Goal: Task Accomplishment & Management: Manage account settings

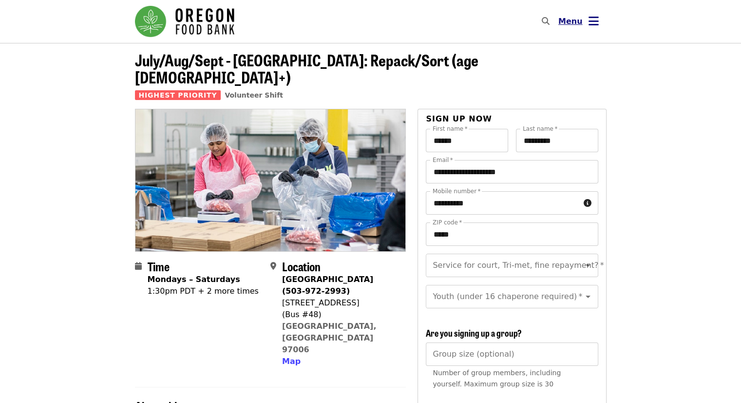
click at [586, 24] on button "Menu" at bounding box center [579, 21] width 56 height 23
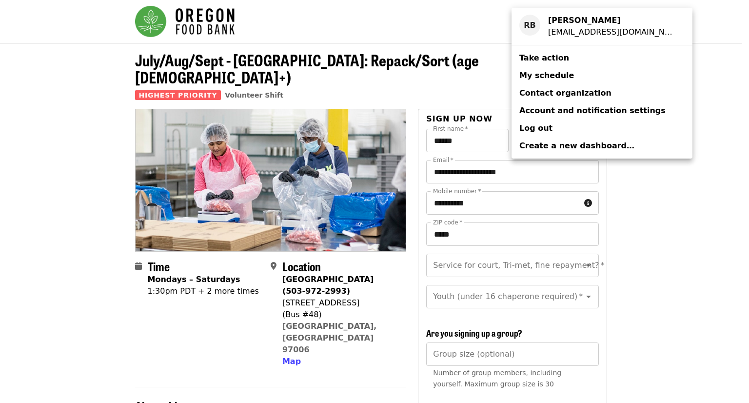
click at [546, 72] on span "My schedule" at bounding box center [546, 75] width 55 height 9
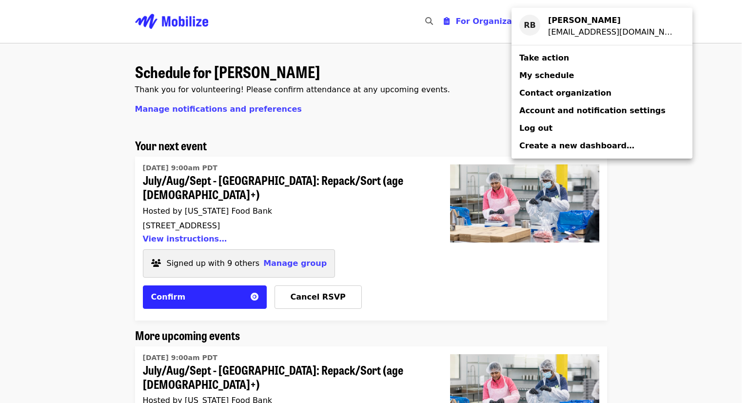
drag, startPoint x: 748, startPoint y: 36, endPoint x: 748, endPoint y: 53, distance: 17.1
click at [741, 53] on div "Account menu" at bounding box center [374, 201] width 749 height 403
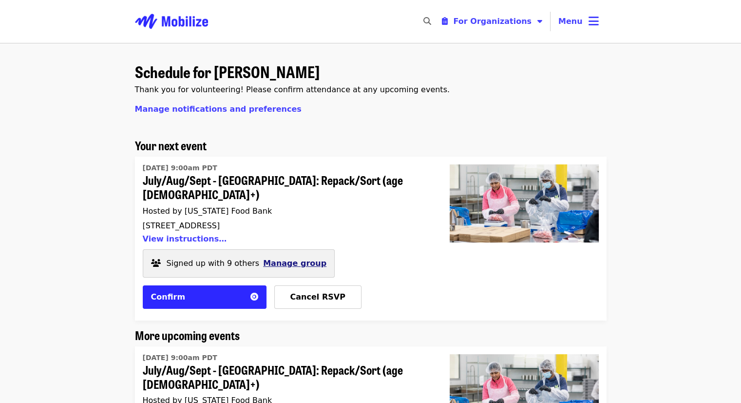
click at [278, 258] on span "Manage group" at bounding box center [294, 262] width 63 height 9
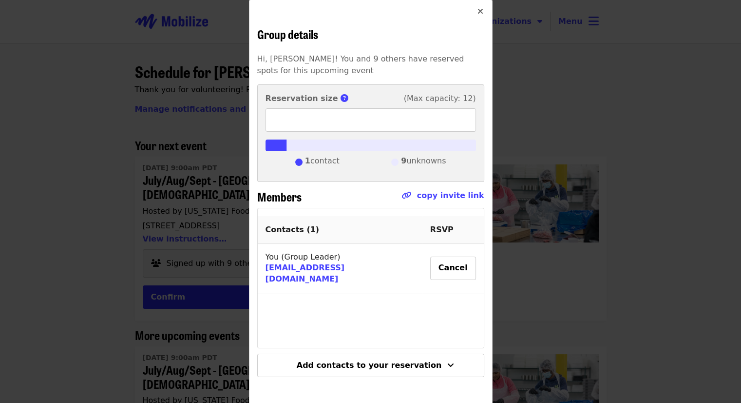
scroll to position [51, 0]
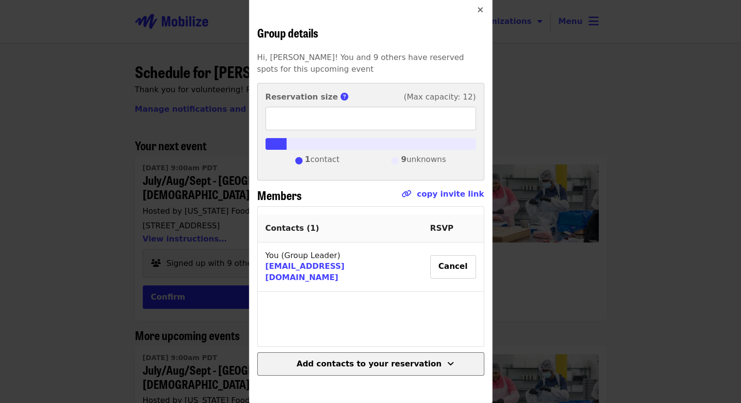
click at [374, 354] on button "Add contacts to your reservation" at bounding box center [370, 363] width 227 height 23
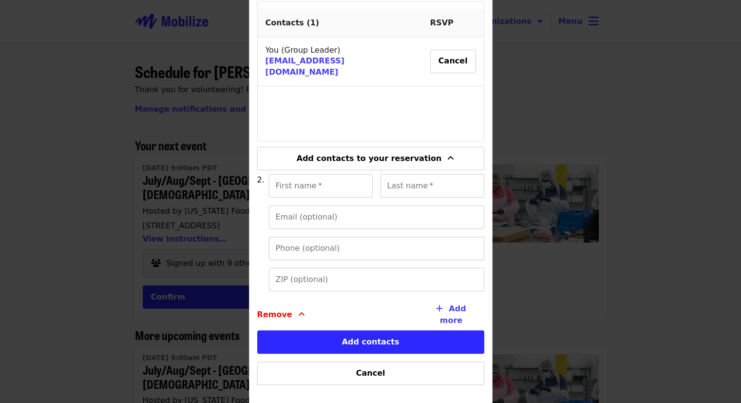
scroll to position [265, 0]
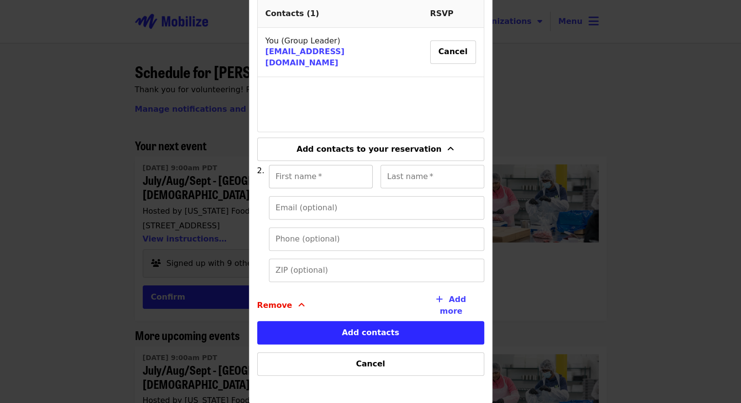
click at [313, 183] on input "First name   *" at bounding box center [321, 176] width 104 height 23
type input "****"
click at [425, 170] on input "Last name   *" at bounding box center [433, 176] width 104 height 23
type input "******"
click at [355, 219] on div "First name   * **** First name * Last name   * ****** Last name * Email (option…" at bounding box center [370, 227] width 227 height 125
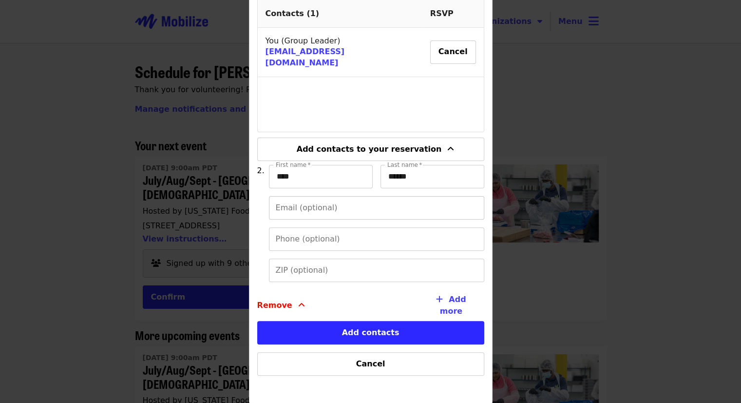
click at [364, 211] on input "Email (optional)" at bounding box center [376, 207] width 215 height 23
click at [314, 179] on input "****" at bounding box center [321, 176] width 104 height 23
click at [318, 236] on input "Phone (optional)" at bounding box center [376, 238] width 215 height 23
click at [306, 198] on div "Email (optional) Email (optional)" at bounding box center [376, 207] width 215 height 23
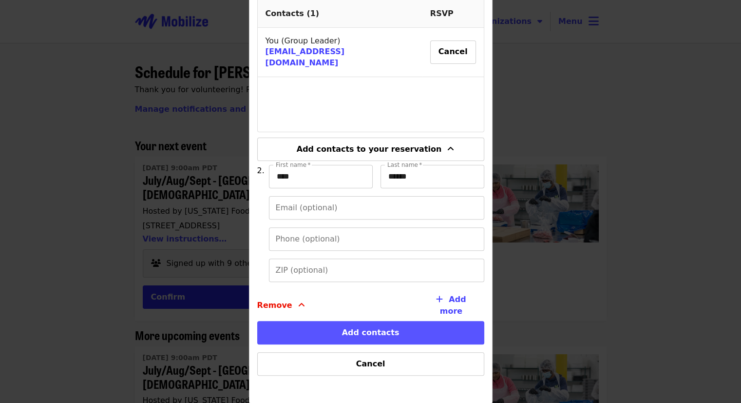
click at [369, 334] on button "Add contacts" at bounding box center [370, 332] width 227 height 23
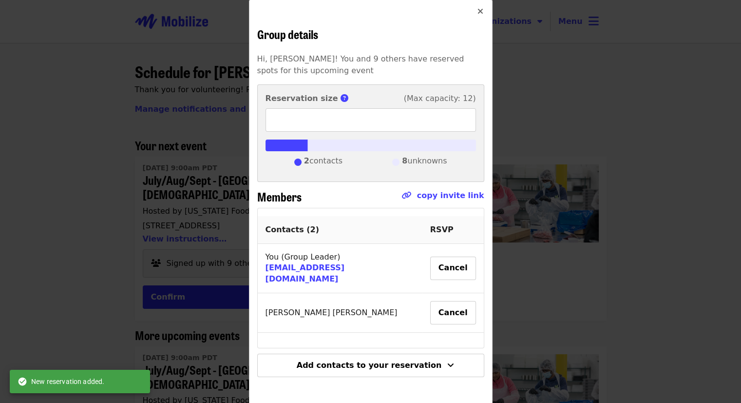
scroll to position [51, 0]
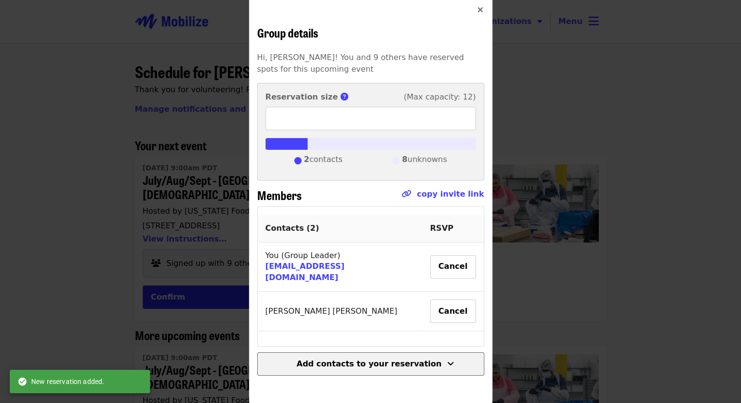
click at [342, 364] on span "Add contacts to your reservation" at bounding box center [369, 363] width 145 height 9
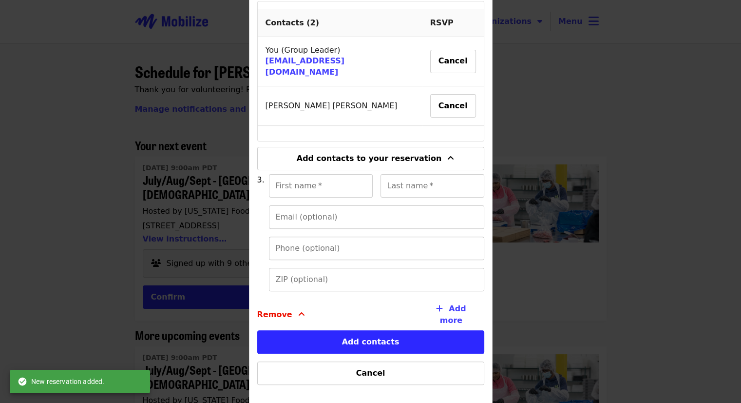
scroll to position [265, 0]
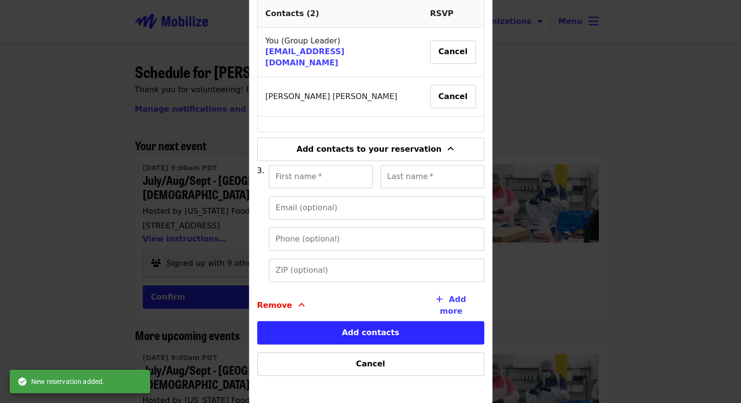
click at [298, 176] on div "First name   * First name *" at bounding box center [321, 176] width 104 height 23
type input "***"
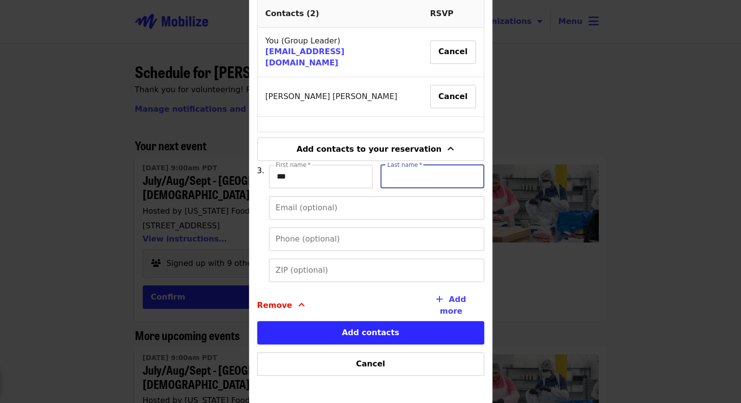
click at [411, 177] on input "Last name   *" at bounding box center [433, 176] width 104 height 23
type input "*******"
click at [430, 87] on button "Cancel" at bounding box center [453, 96] width 46 height 23
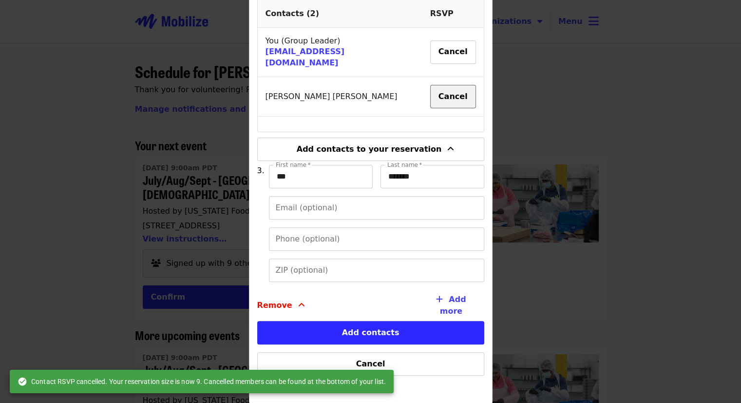
type input "*"
click at [433, 92] on span "Confirm" at bounding box center [450, 96] width 35 height 9
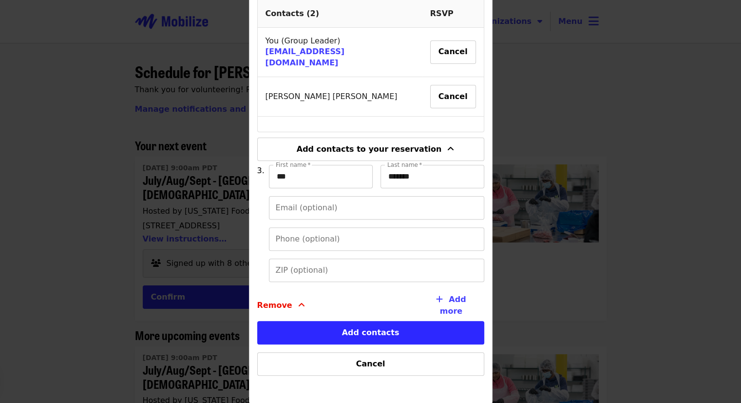
click at [342, 95] on td "[PERSON_NAME]" at bounding box center [340, 96] width 165 height 39
click at [284, 86] on td "[PERSON_NAME]" at bounding box center [340, 96] width 165 height 39
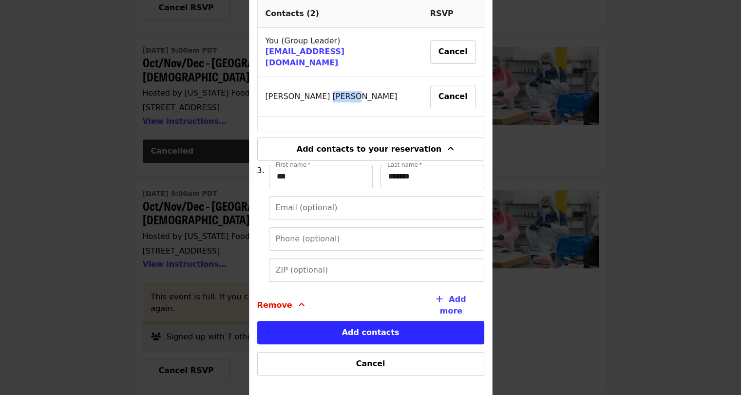
scroll to position [283, 0]
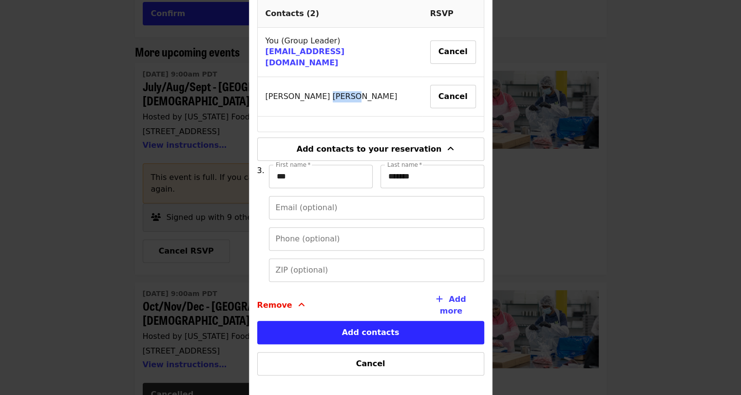
click at [297, 88] on td "[PERSON_NAME]" at bounding box center [340, 96] width 165 height 39
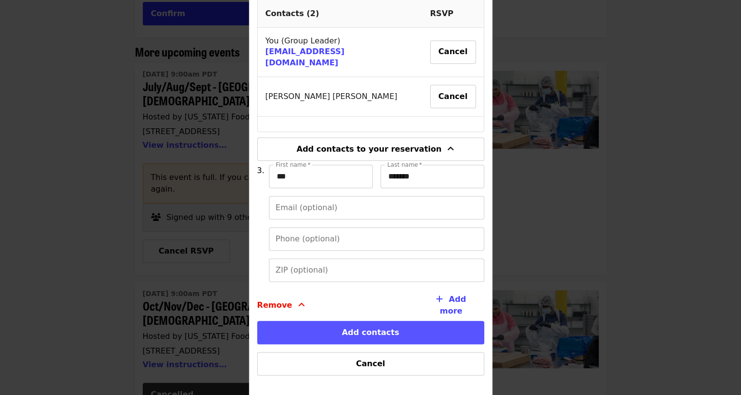
click at [370, 338] on button "Add contacts" at bounding box center [370, 332] width 227 height 23
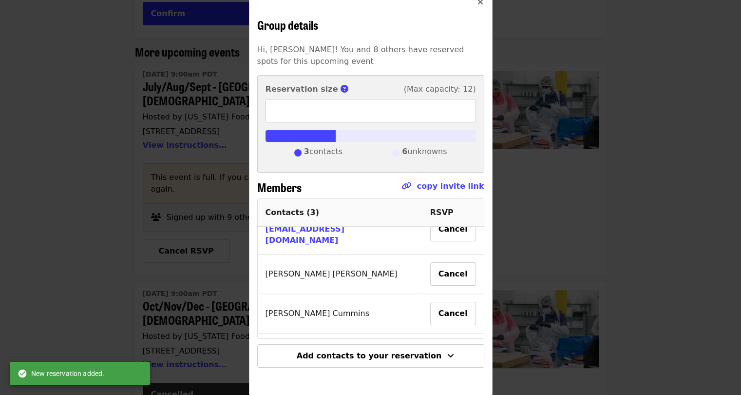
scroll to position [38, 0]
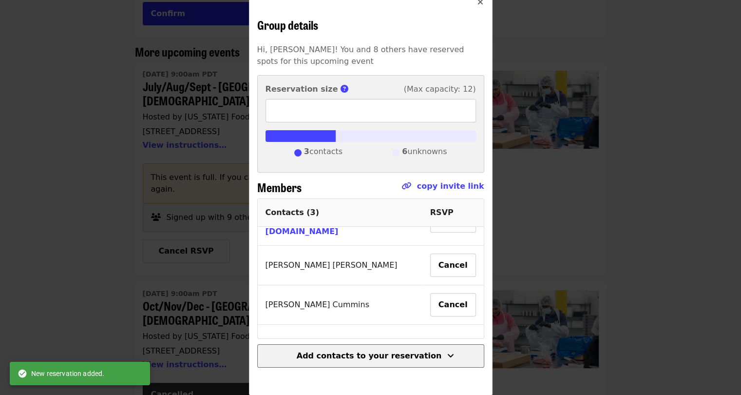
click at [370, 351] on span "Add contacts to your reservation" at bounding box center [369, 355] width 145 height 9
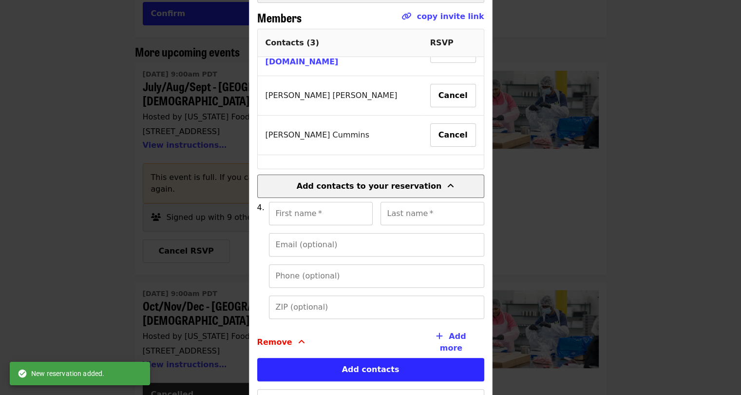
scroll to position [273, 0]
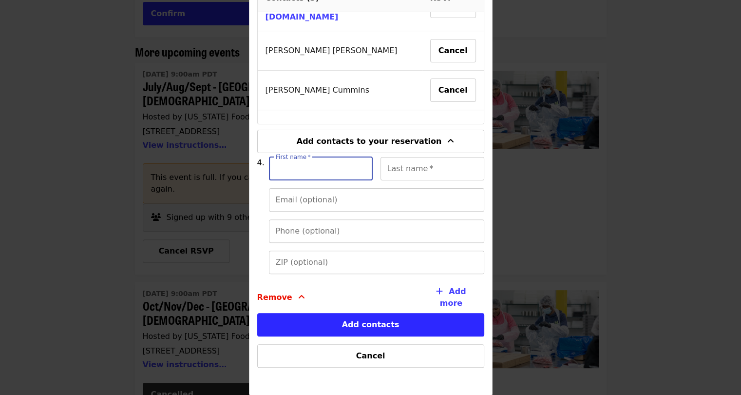
click at [320, 167] on input "First name   *" at bounding box center [321, 168] width 104 height 23
type input "*****"
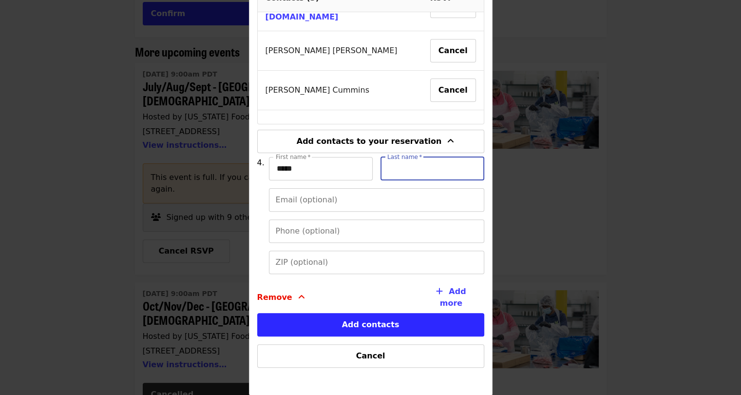
click at [411, 168] on input "Last name   *" at bounding box center [433, 168] width 104 height 23
type input "********"
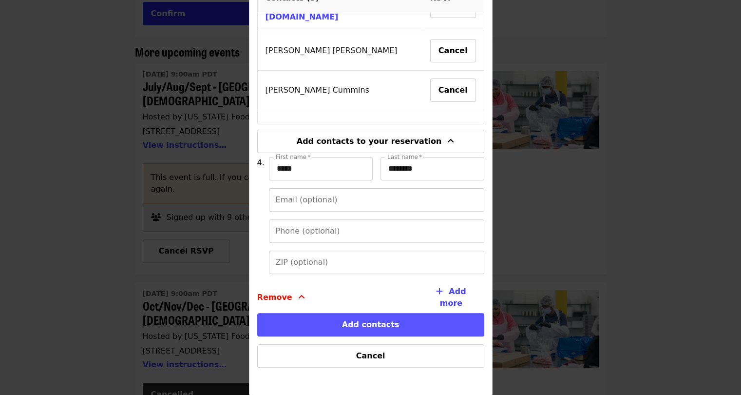
click at [367, 326] on button "Add contacts" at bounding box center [370, 324] width 227 height 23
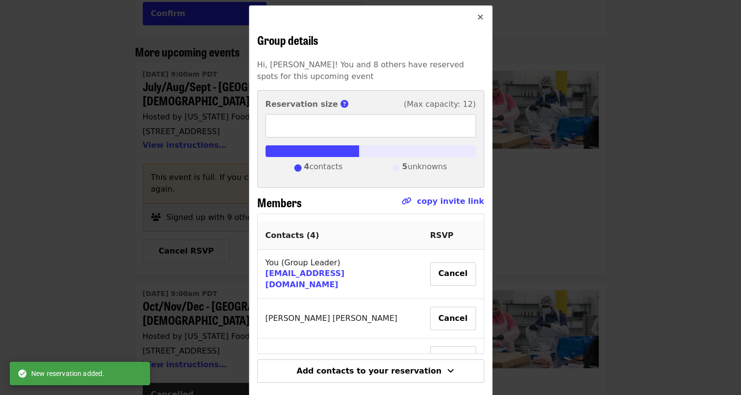
scroll to position [58, 0]
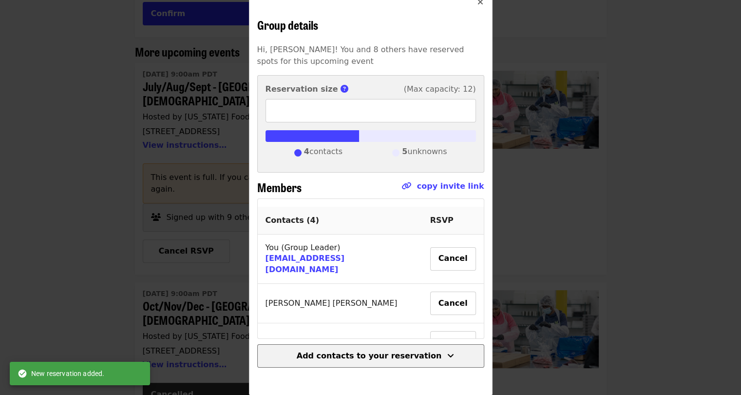
click at [351, 351] on span "Add contacts to your reservation" at bounding box center [369, 355] width 145 height 9
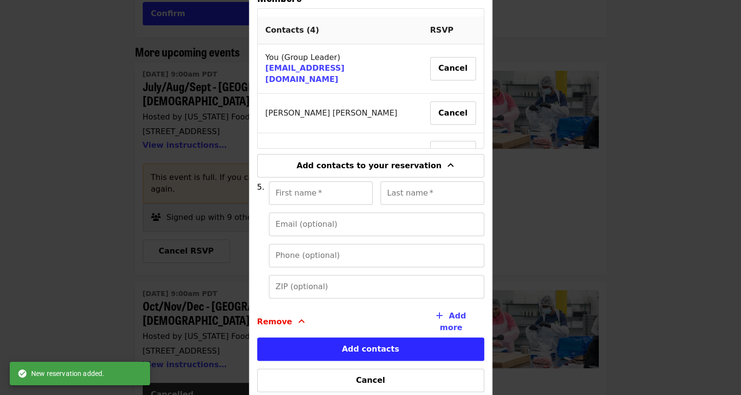
scroll to position [273, 0]
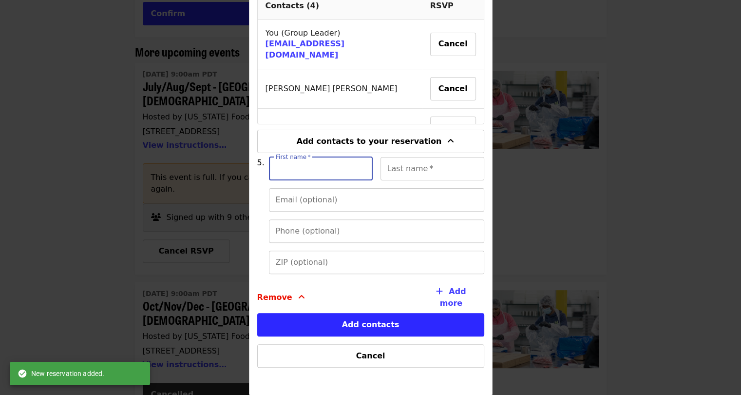
click at [300, 173] on input "First name   *" at bounding box center [321, 168] width 104 height 23
type input "******"
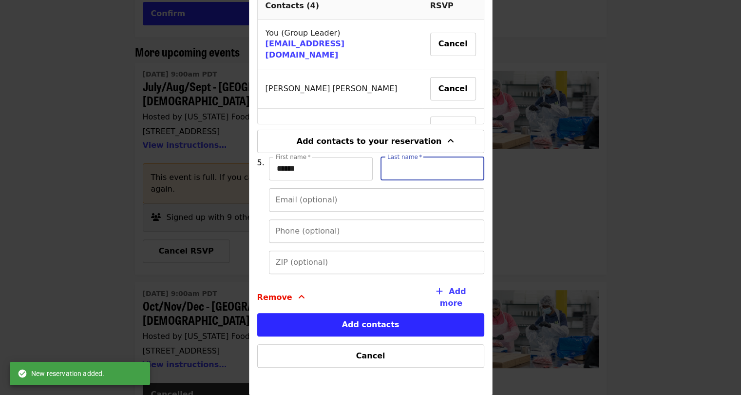
click at [433, 178] on input "Last name   *" at bounding box center [433, 168] width 104 height 23
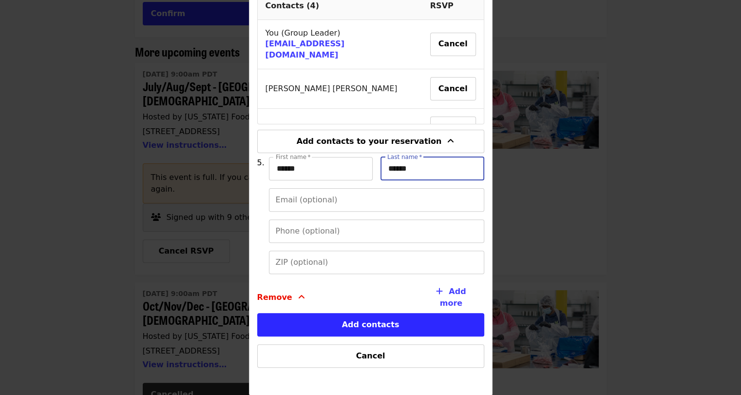
type input "*******"
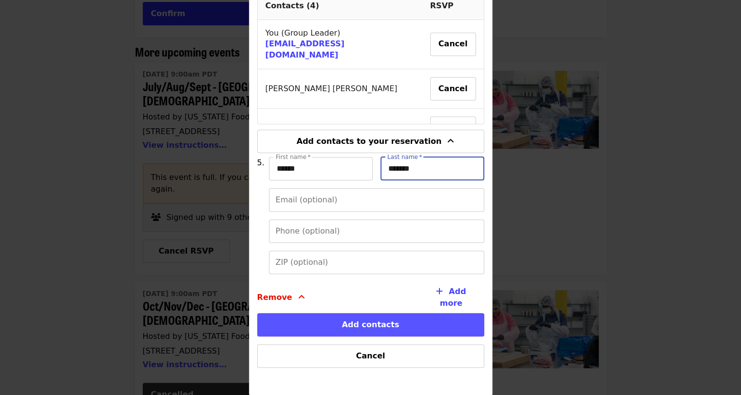
click at [353, 326] on button "Add contacts" at bounding box center [370, 324] width 227 height 23
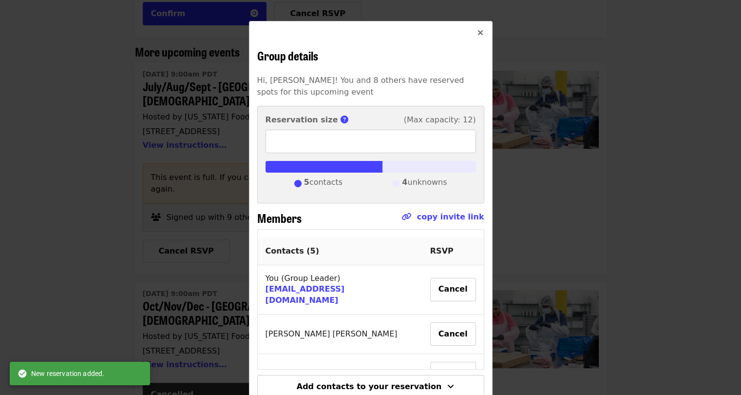
scroll to position [58, 0]
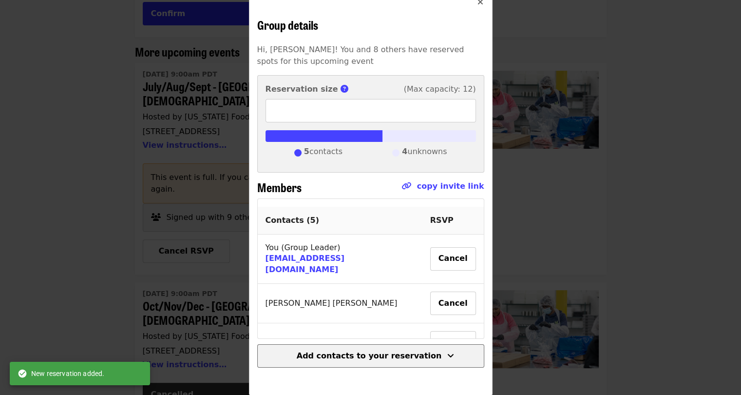
click at [354, 353] on span "Add contacts to your reservation" at bounding box center [369, 355] width 145 height 9
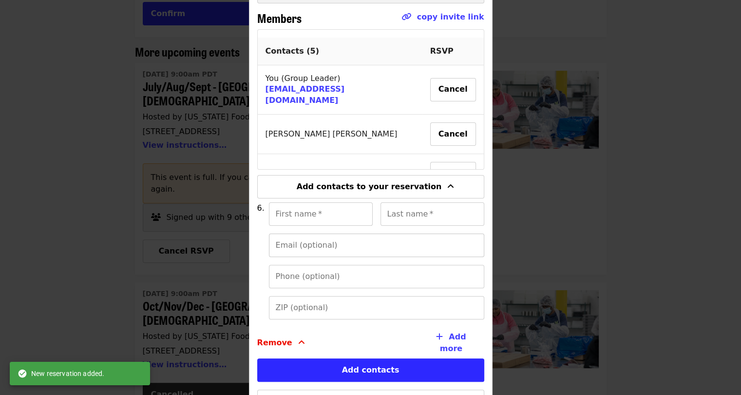
scroll to position [273, 0]
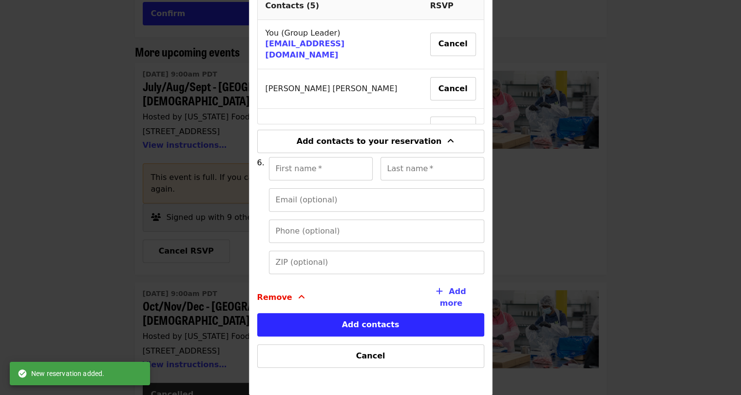
click at [290, 164] on div "First name   * First name *" at bounding box center [321, 168] width 104 height 23
type input "******"
click at [384, 178] on input "Last name   *" at bounding box center [433, 168] width 104 height 23
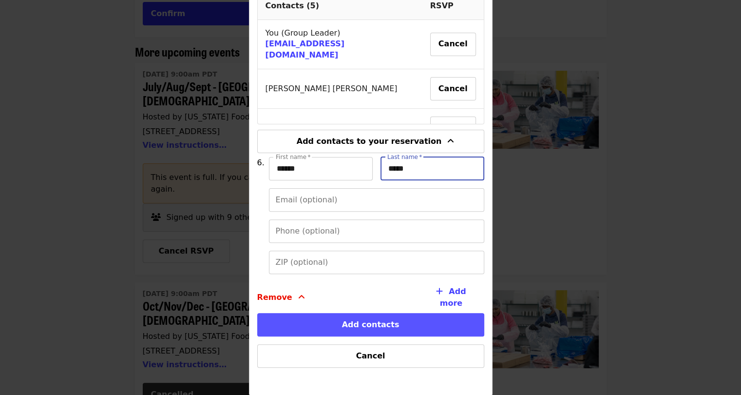
type input "*****"
click at [329, 322] on button "Add contacts" at bounding box center [370, 324] width 227 height 23
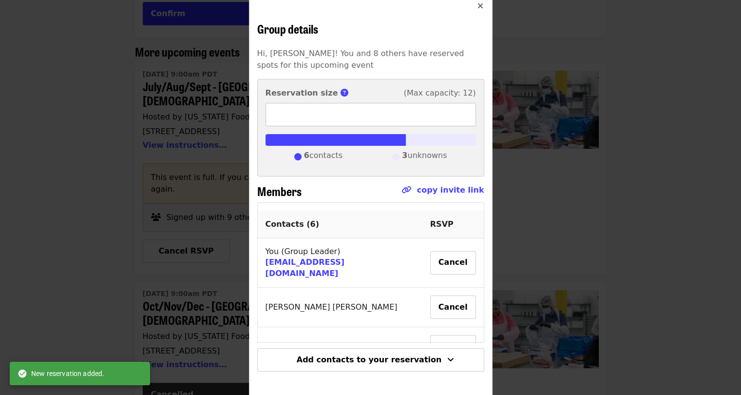
scroll to position [58, 0]
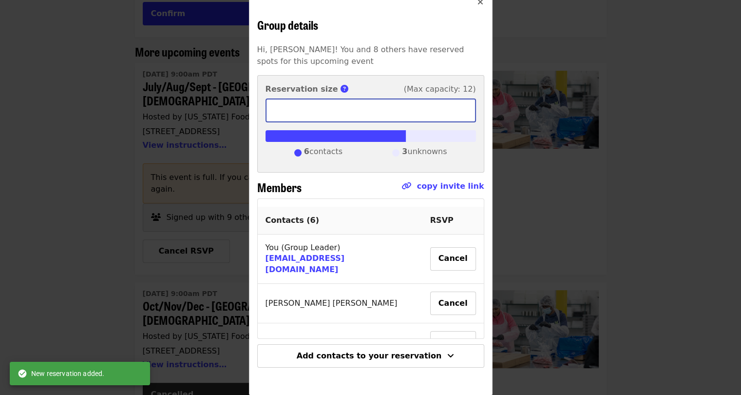
click at [416, 104] on input "*" at bounding box center [371, 110] width 211 height 23
click at [461, 115] on input "*" at bounding box center [371, 110] width 211 height 23
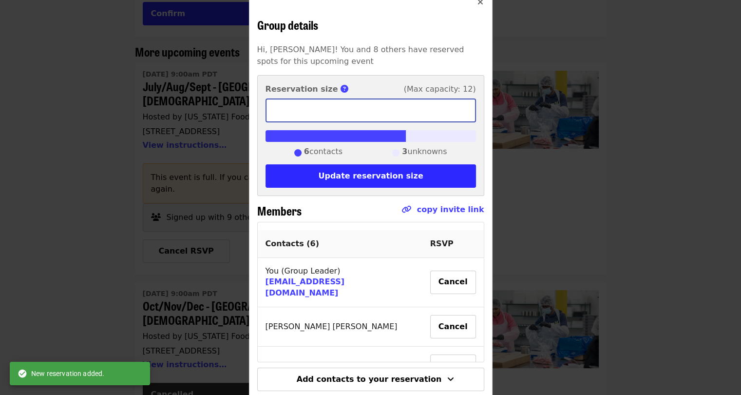
click at [461, 115] on input "*" at bounding box center [371, 110] width 211 height 23
type input "*"
click at [461, 115] on input "*" at bounding box center [371, 110] width 211 height 23
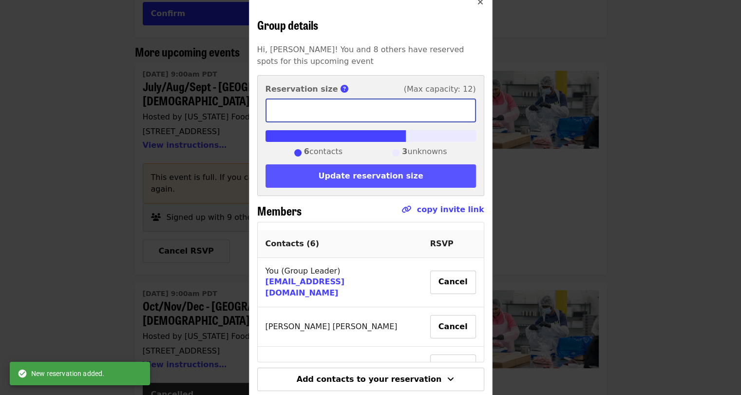
click at [396, 170] on button "Update reservation size" at bounding box center [371, 175] width 211 height 23
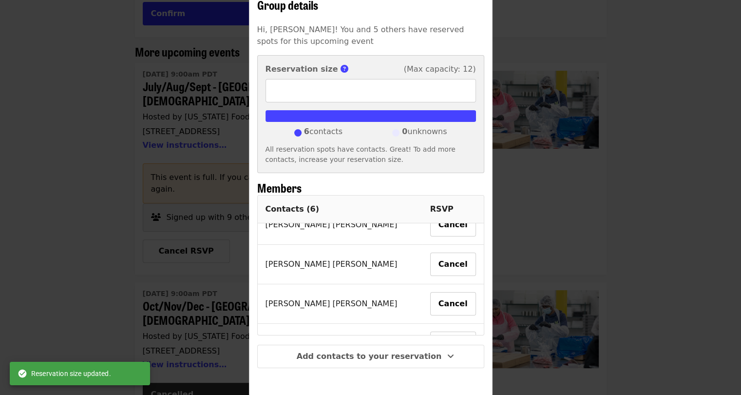
scroll to position [0, 0]
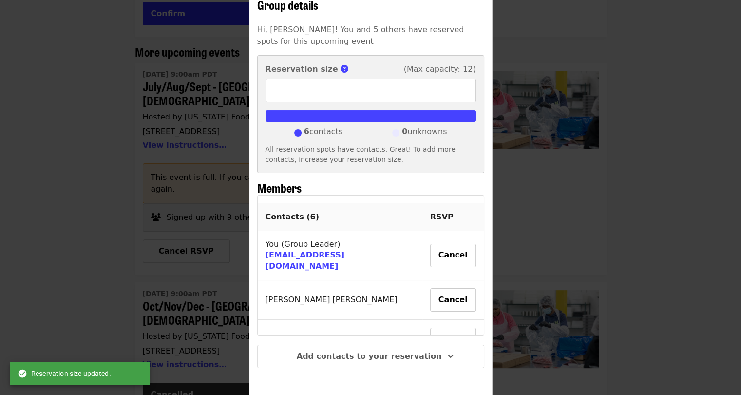
click at [595, 127] on div "Group details Hi, [PERSON_NAME]! You and 5 others have reserved spots for this …" at bounding box center [370, 197] width 741 height 395
